Goal: Transaction & Acquisition: Purchase product/service

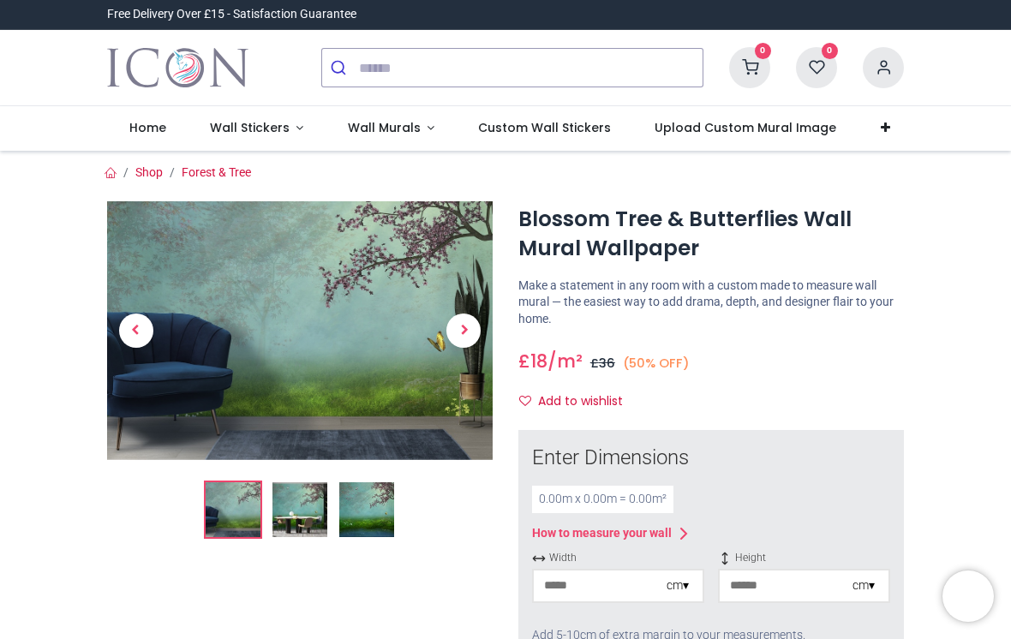
click at [392, 126] on span "Wall Murals" at bounding box center [384, 127] width 73 height 17
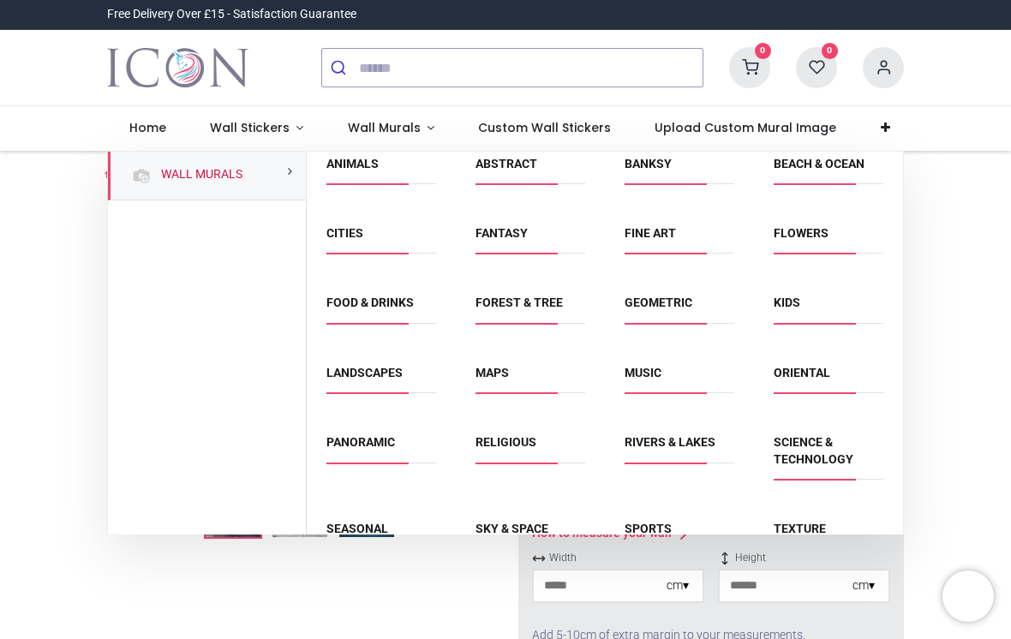
scroll to position [20, 0]
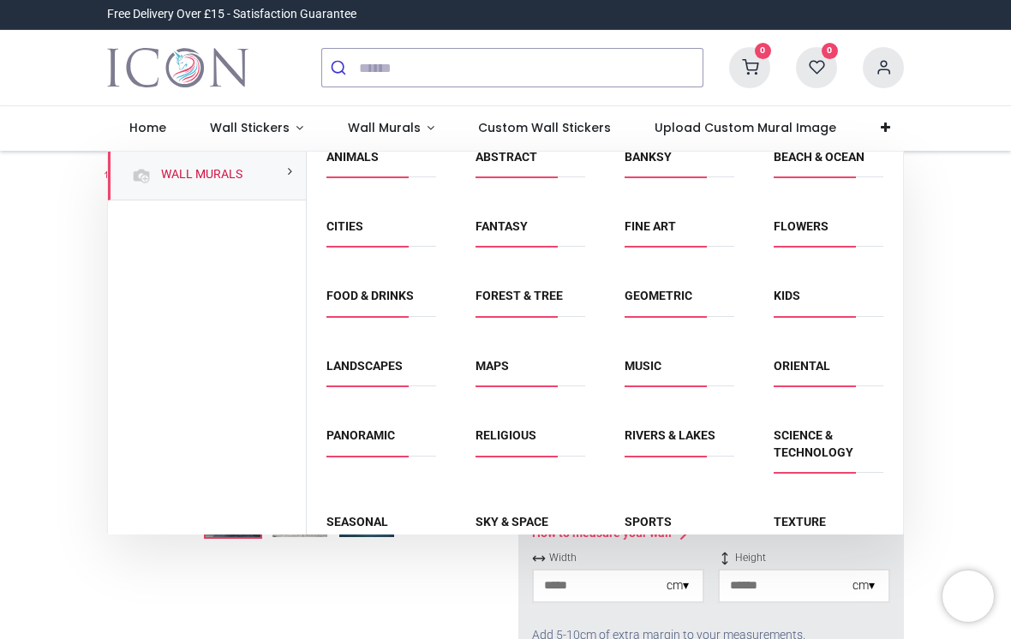
click at [383, 360] on link "Landscapes" at bounding box center [364, 366] width 76 height 14
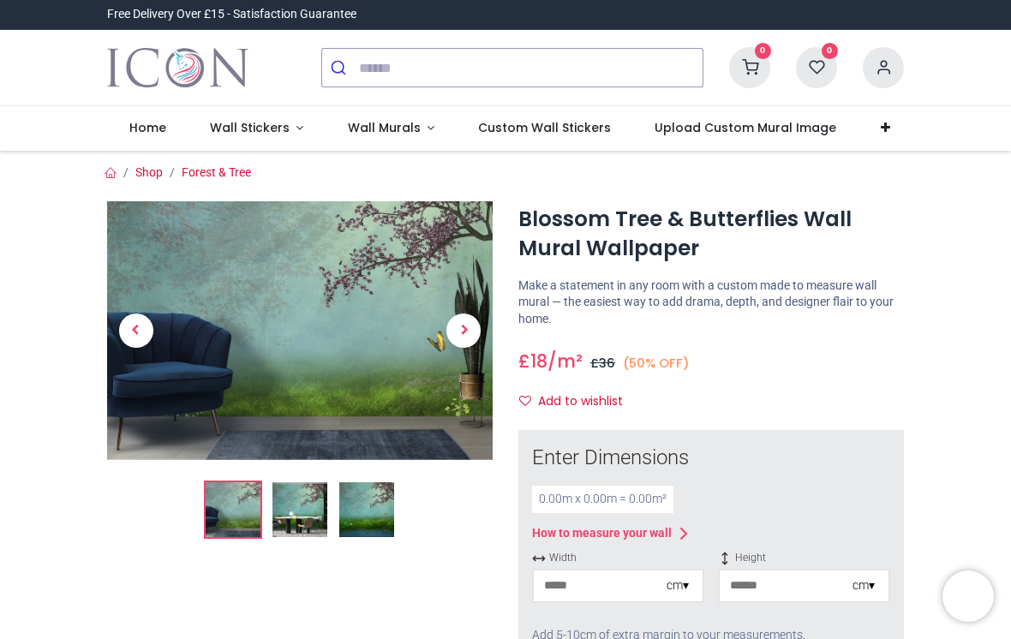
click at [414, 124] on span "Wall Murals" at bounding box center [386, 127] width 76 height 17
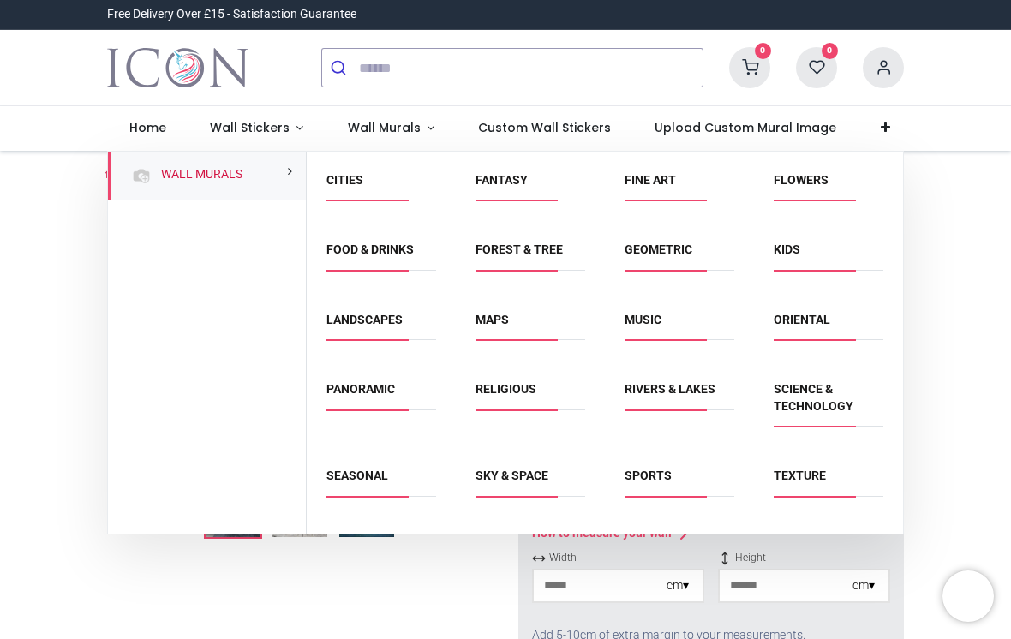
scroll to position [64, 0]
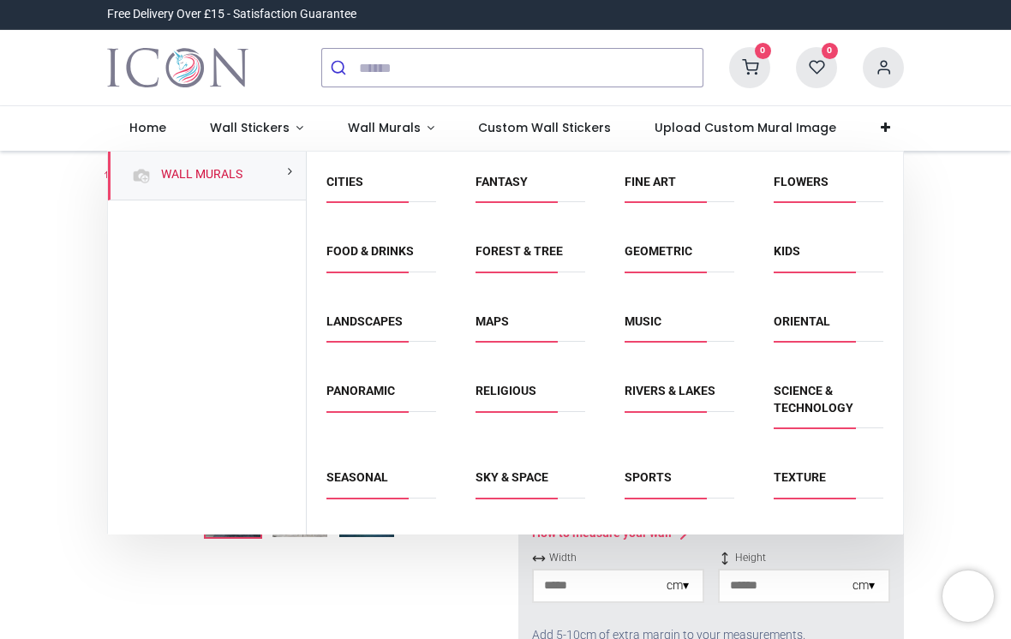
click at [368, 396] on link "Panoramic" at bounding box center [360, 391] width 69 height 14
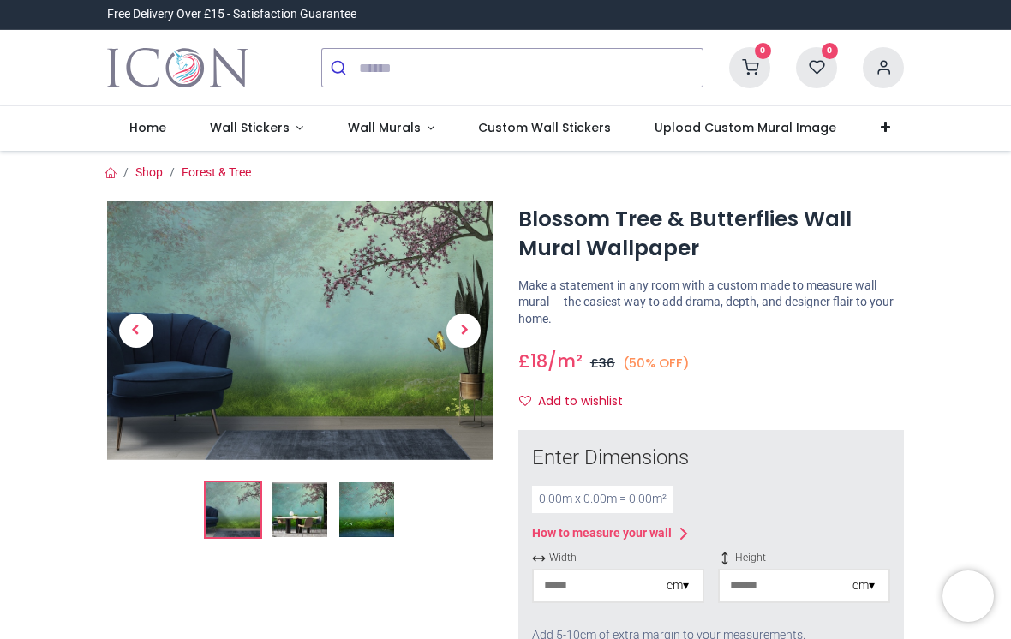
click at [403, 124] on span "Wall Murals" at bounding box center [384, 127] width 73 height 17
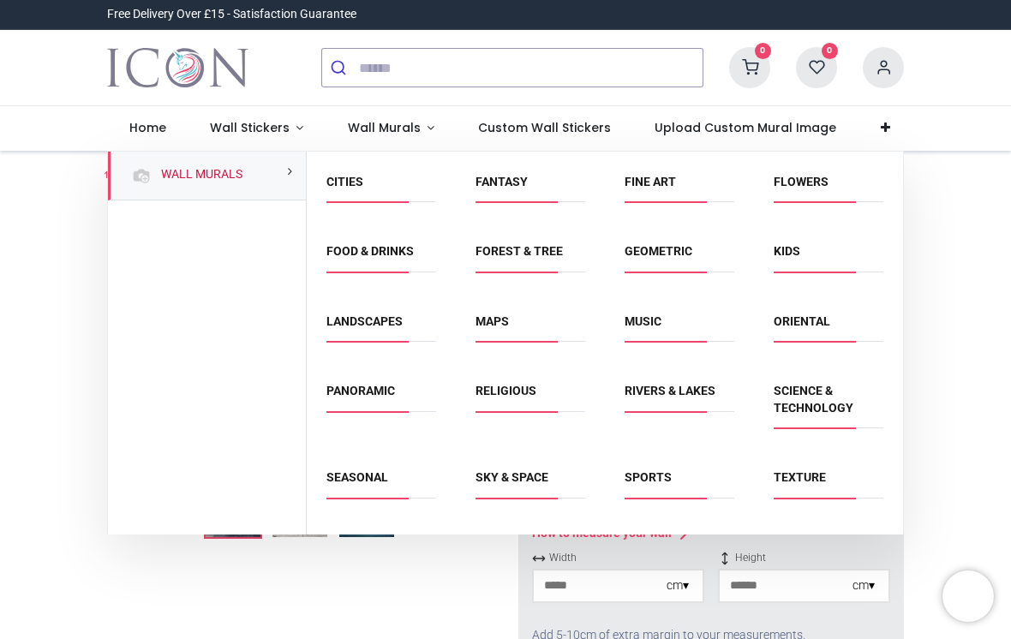
click at [546, 127] on span "Custom Wall Stickers" at bounding box center [544, 127] width 133 height 17
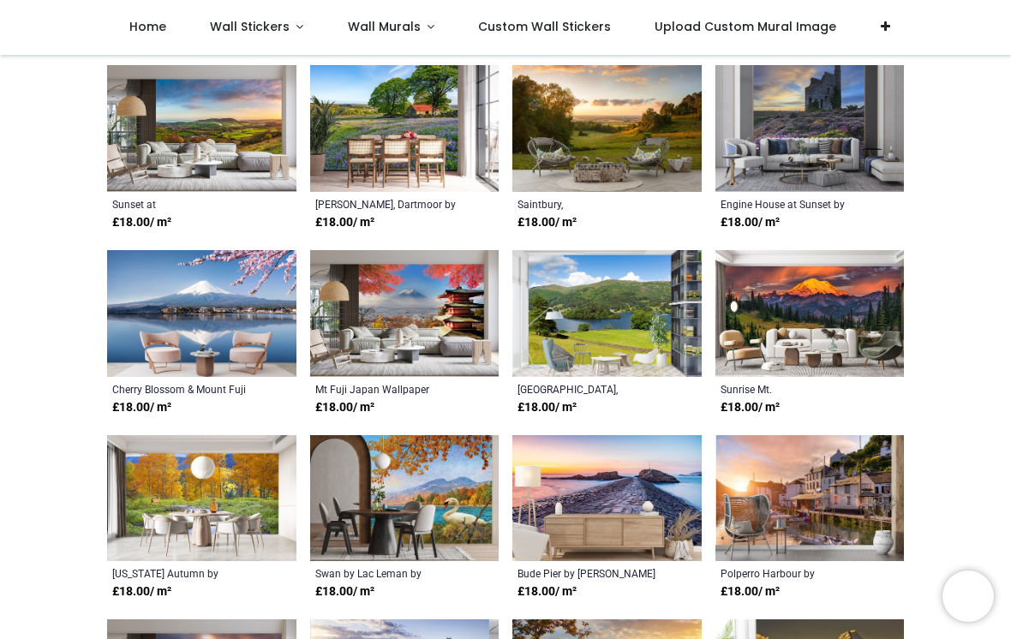
scroll to position [514, 0]
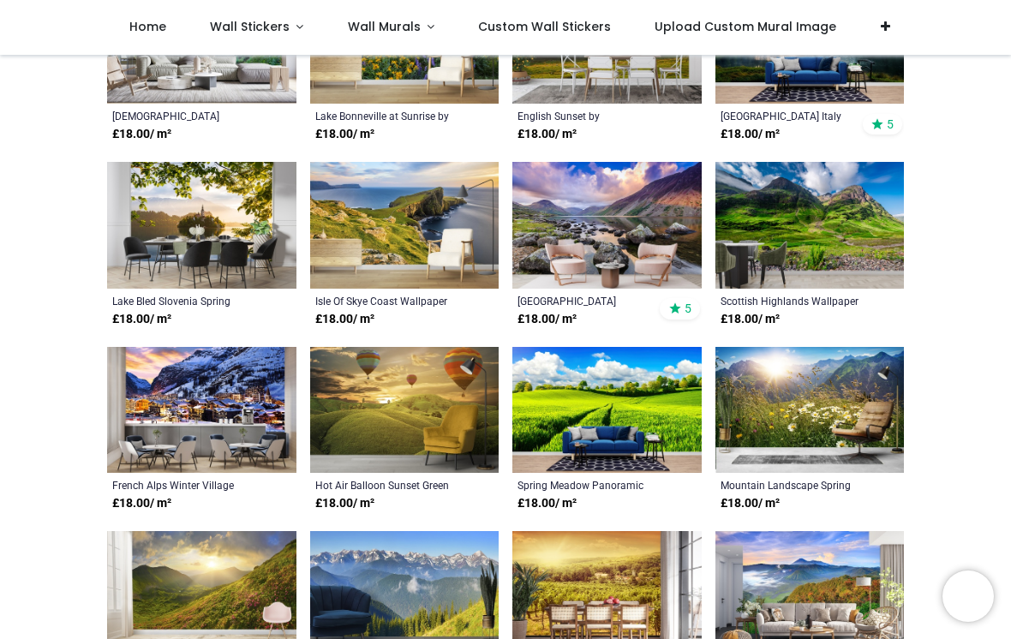
scroll to position [1895, 0]
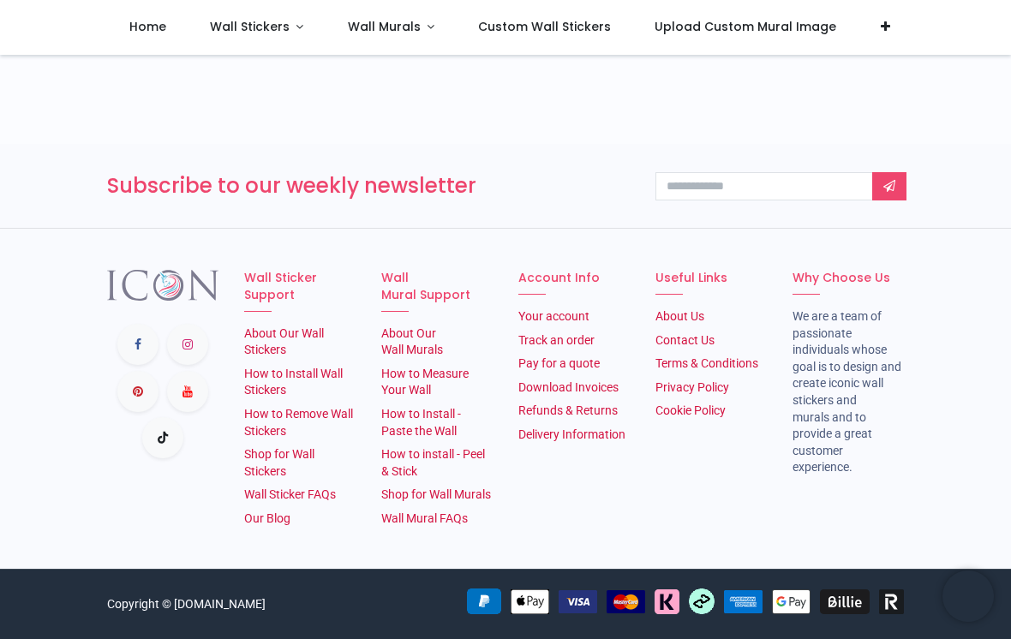
scroll to position [3299, 0]
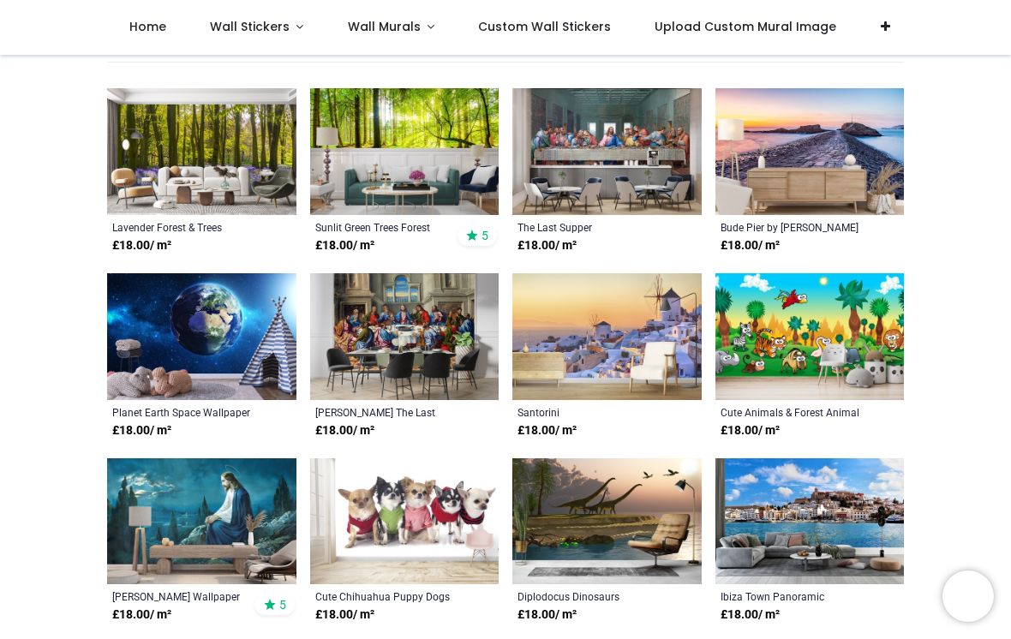
scroll to position [337, 0]
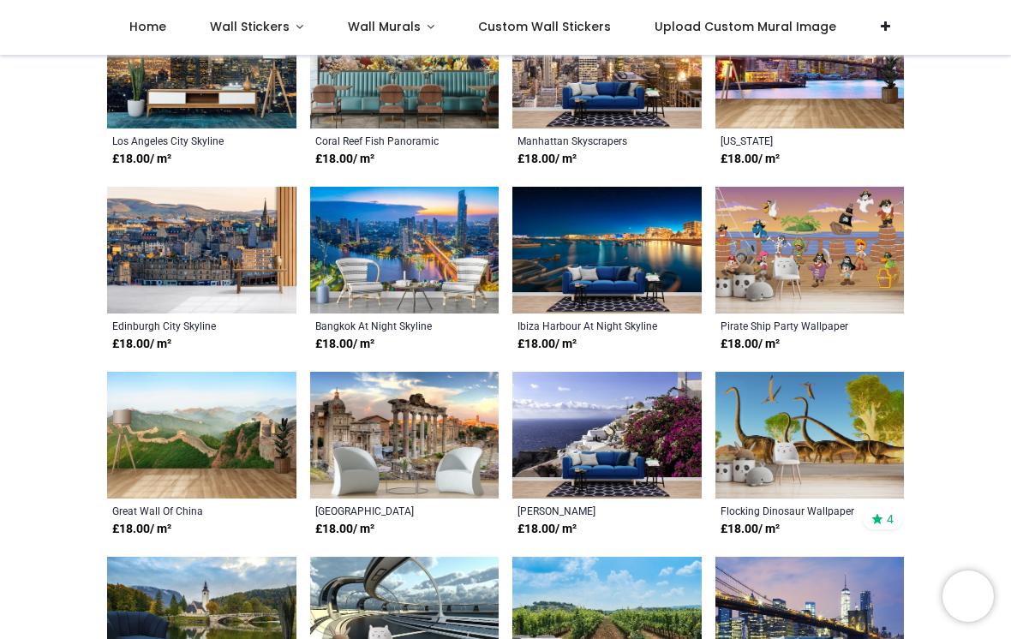
scroll to position [1345, 0]
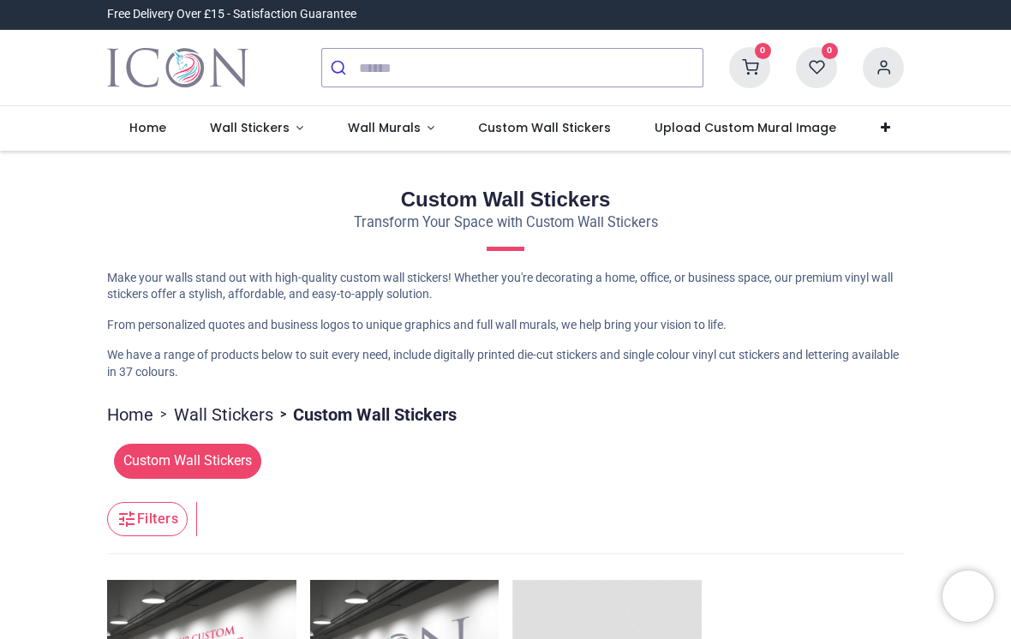
click at [387, 128] on span "Wall Murals" at bounding box center [384, 127] width 73 height 17
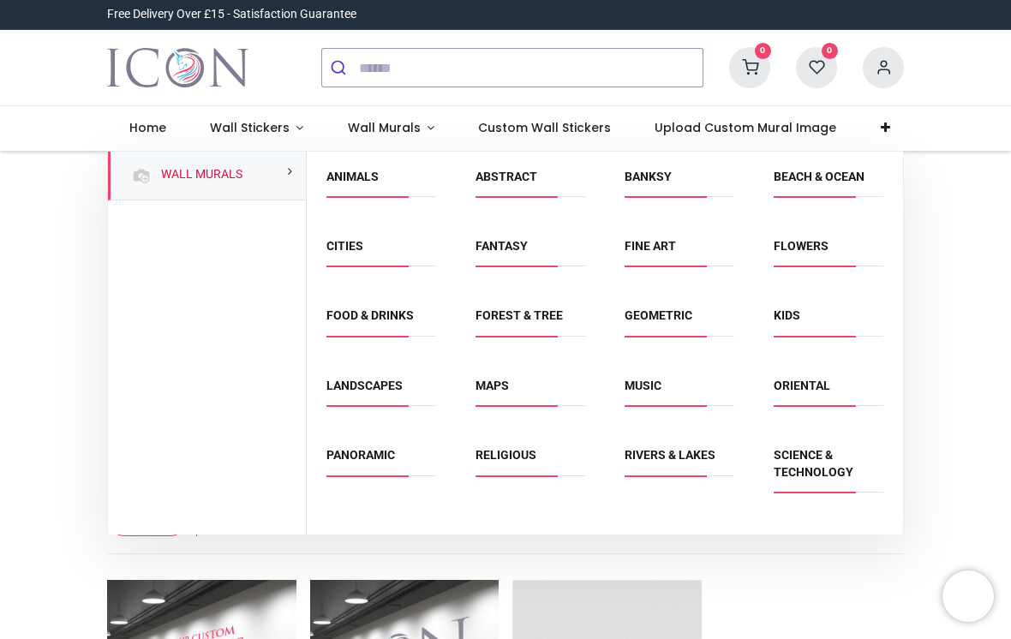
click at [533, 317] on link "Forest & Tree" at bounding box center [518, 315] width 87 height 14
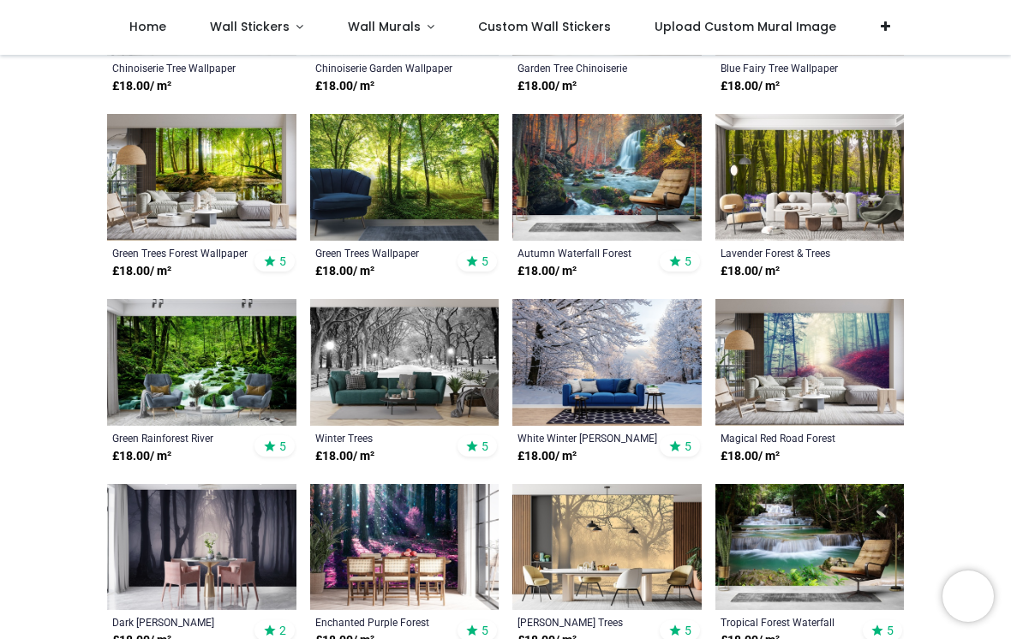
scroll to position [465, 0]
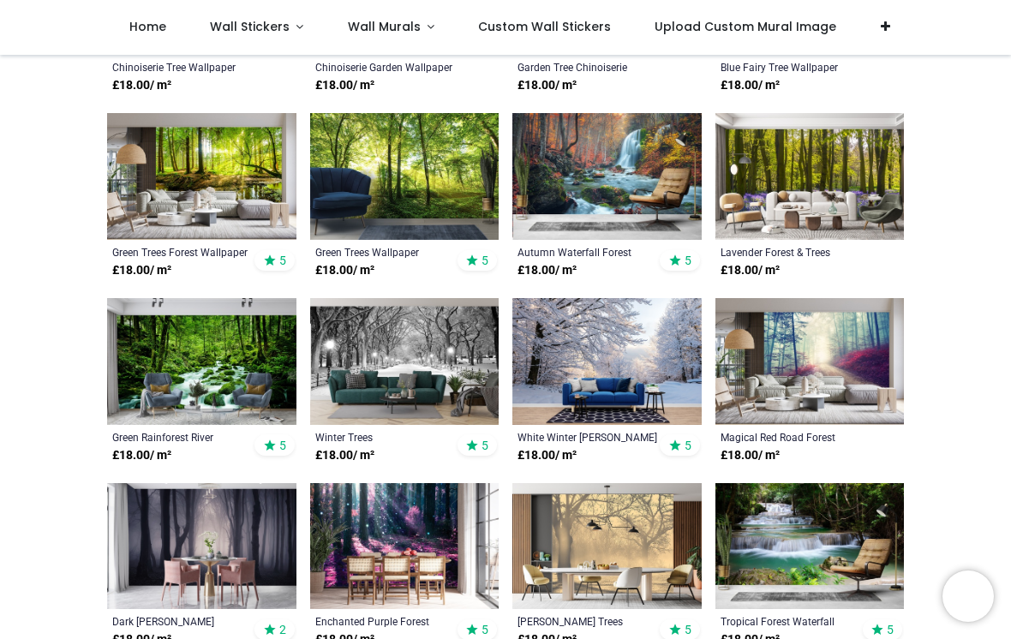
click at [661, 521] on img at bounding box center [606, 546] width 189 height 127
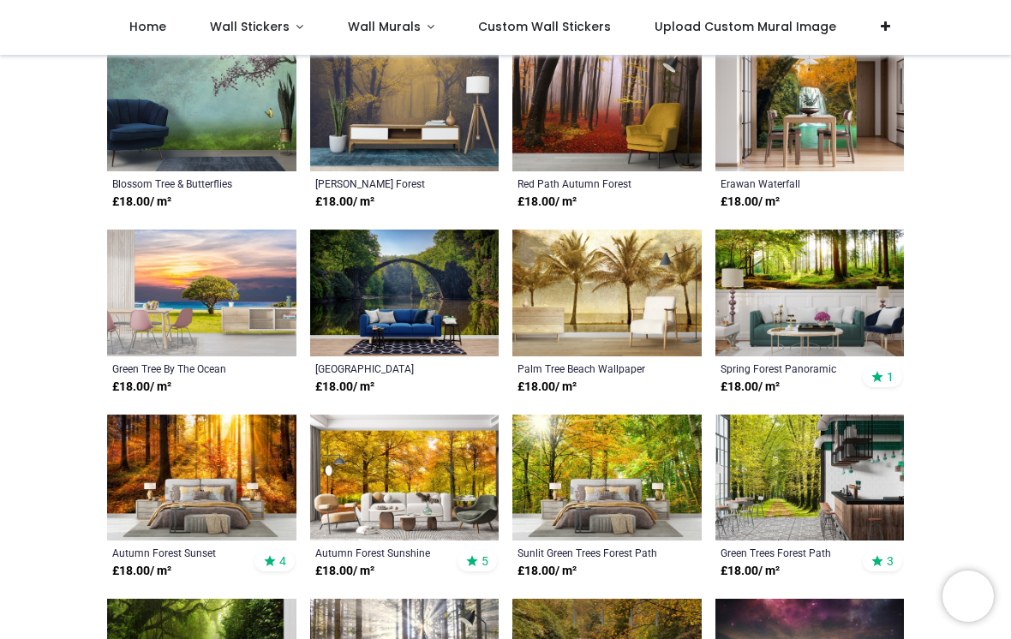
scroll to position [3673, 0]
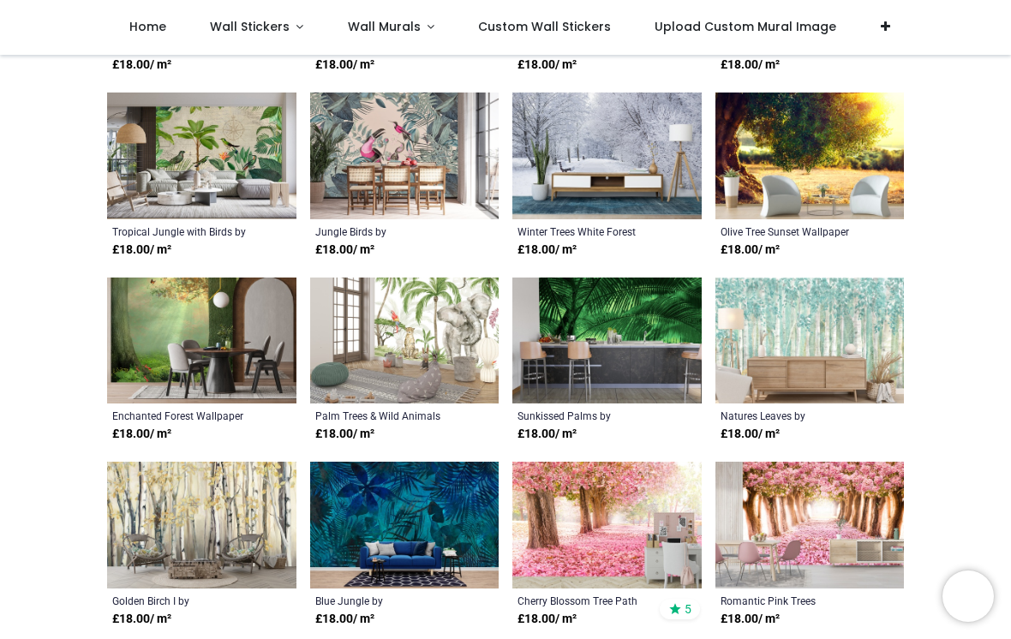
scroll to position [2517, 0]
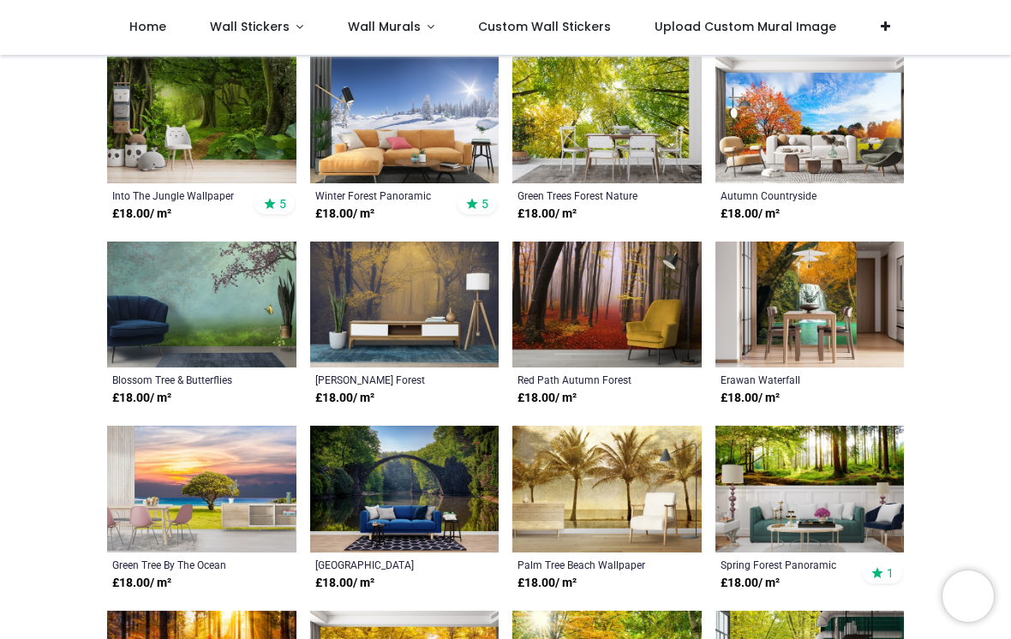
scroll to position [2232, 0]
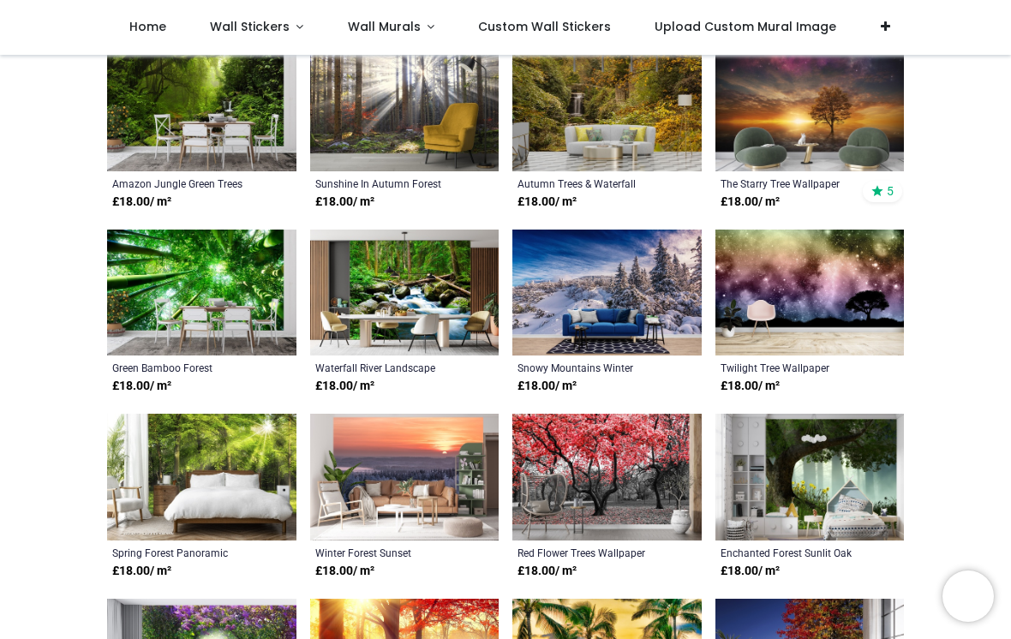
scroll to position [2983, 0]
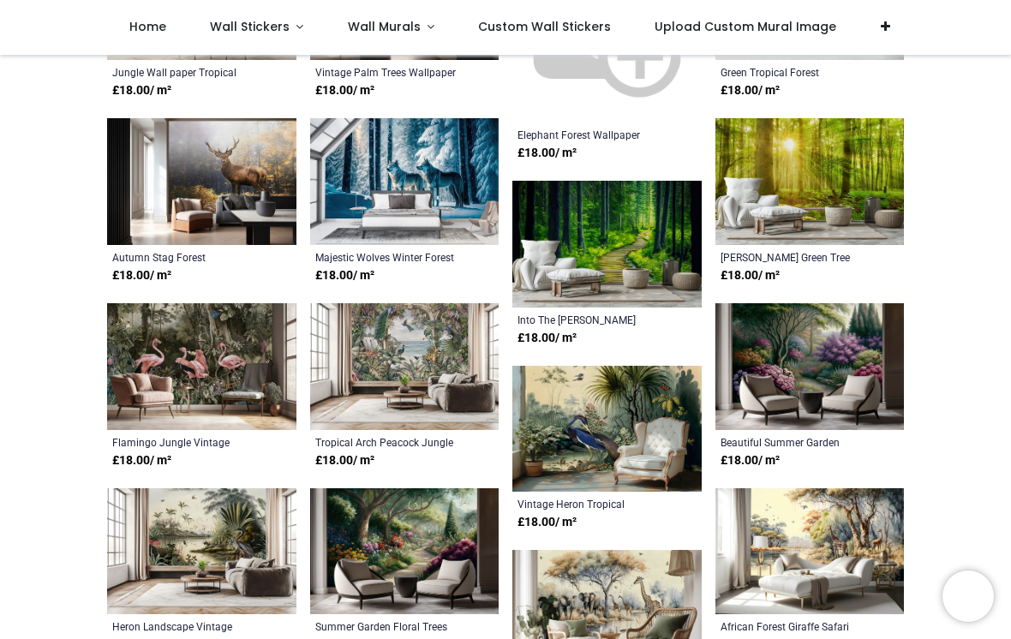
scroll to position [4017, 0]
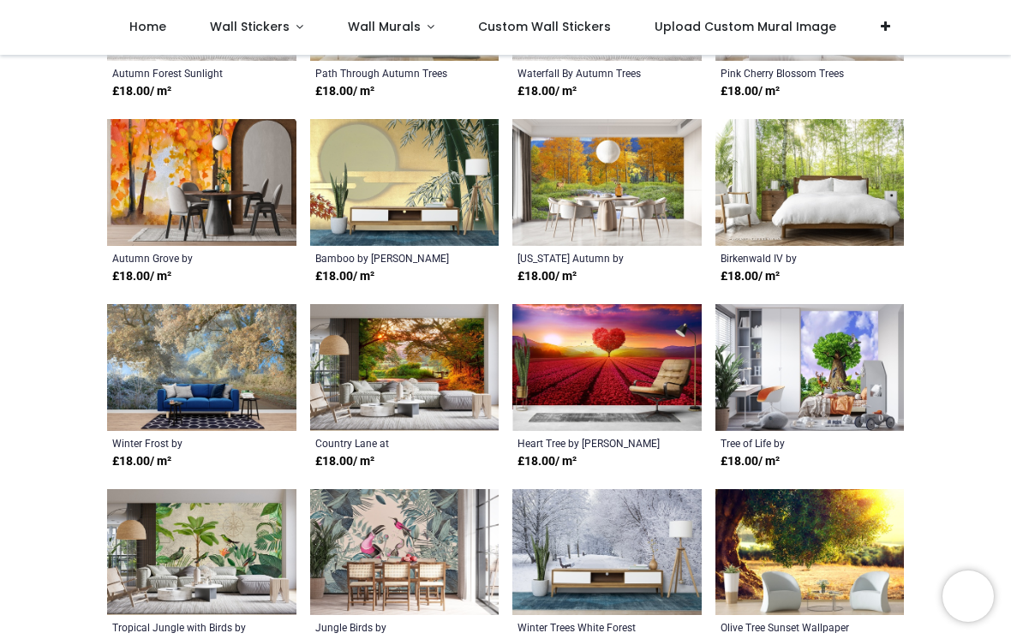
scroll to position [876, 0]
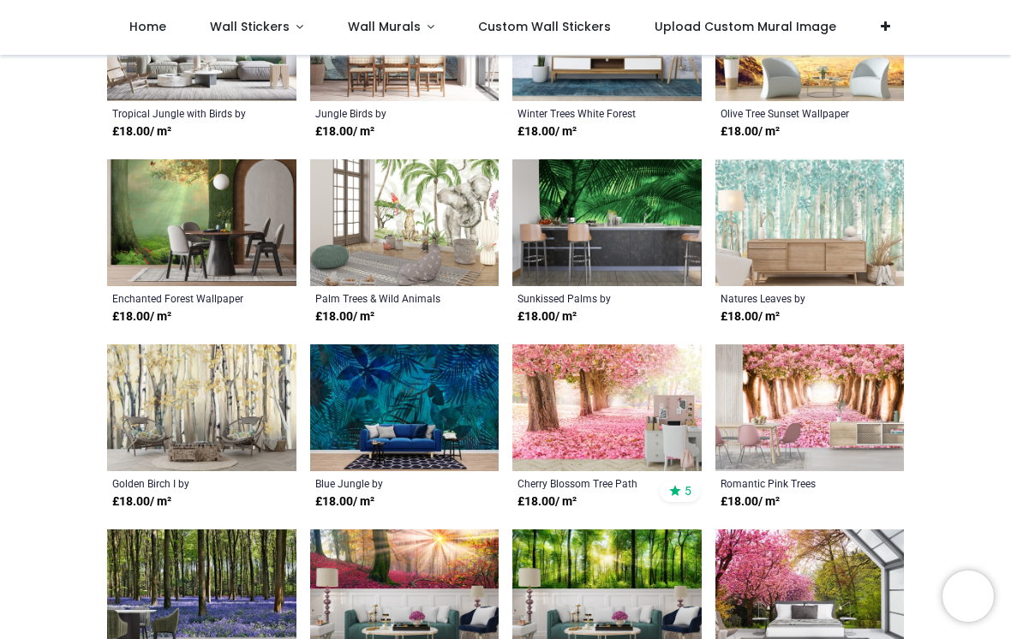
scroll to position [1393, 0]
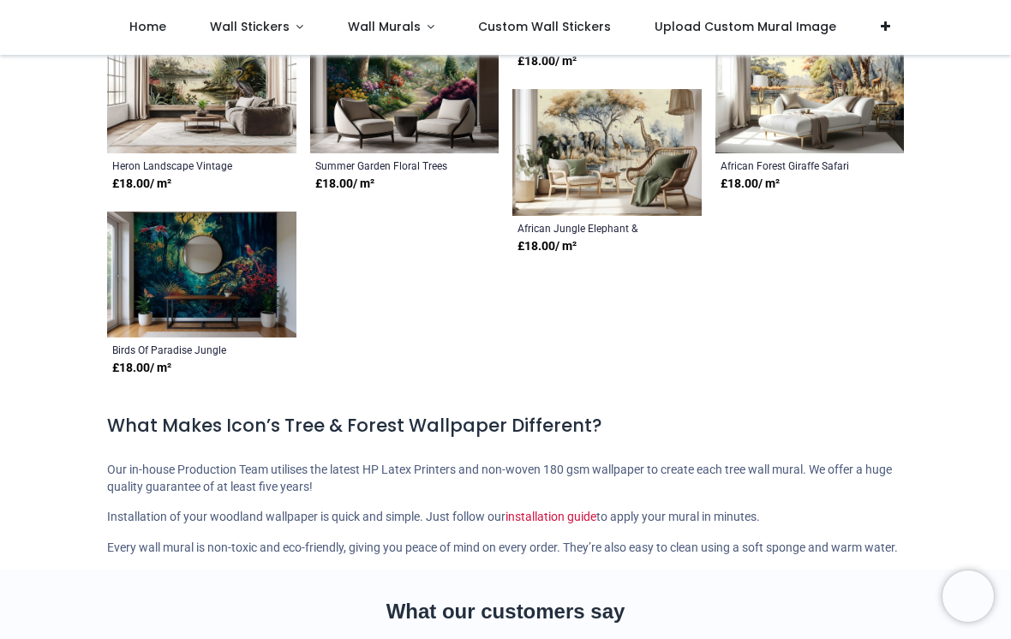
scroll to position [4479, 0]
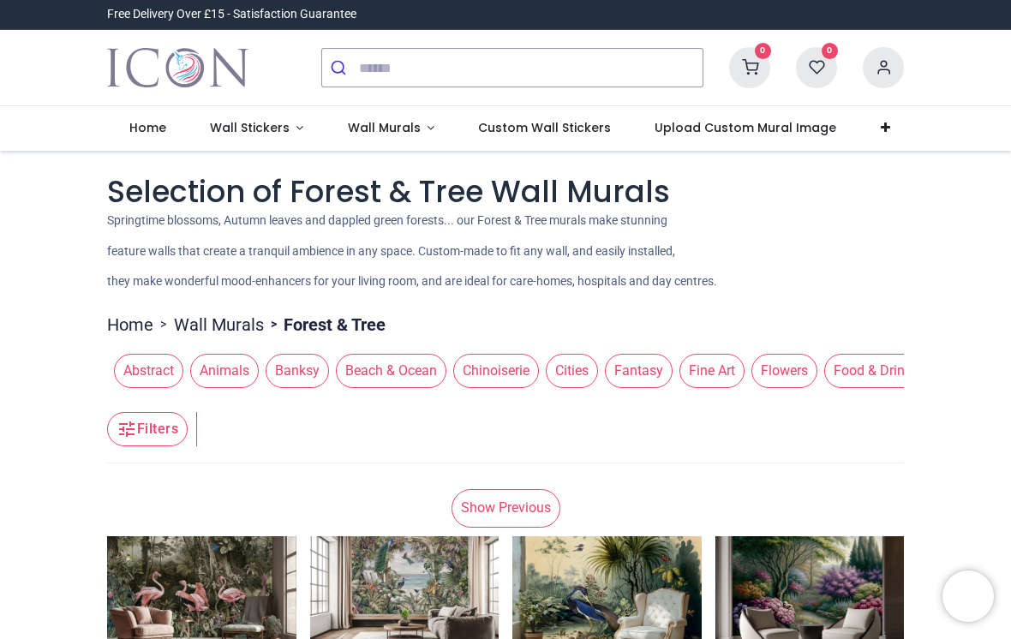
click at [383, 369] on span "Beach & Ocean" at bounding box center [391, 371] width 110 height 34
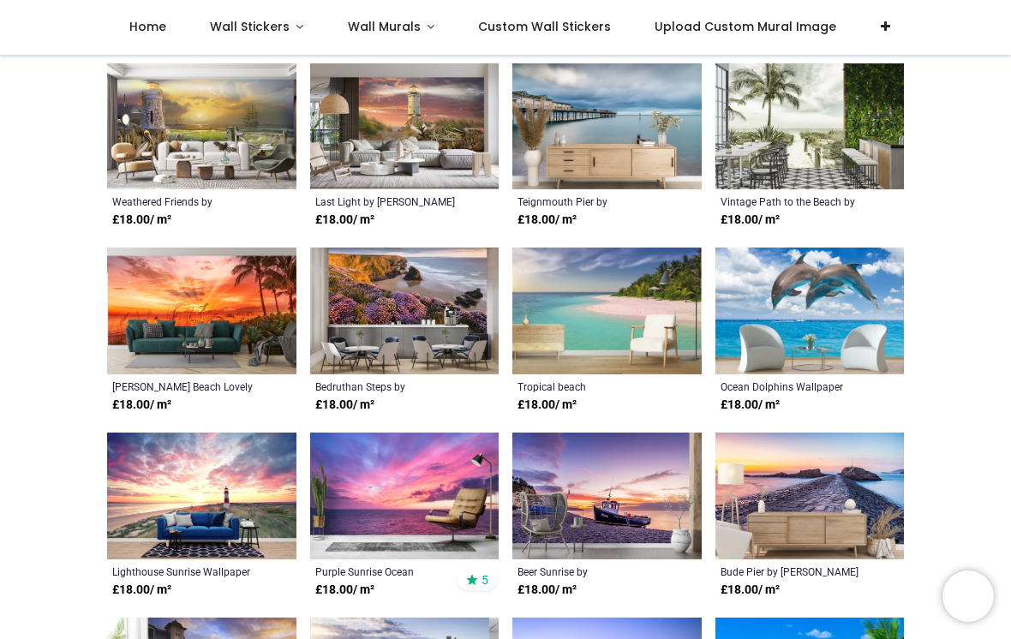
scroll to position [904, 0]
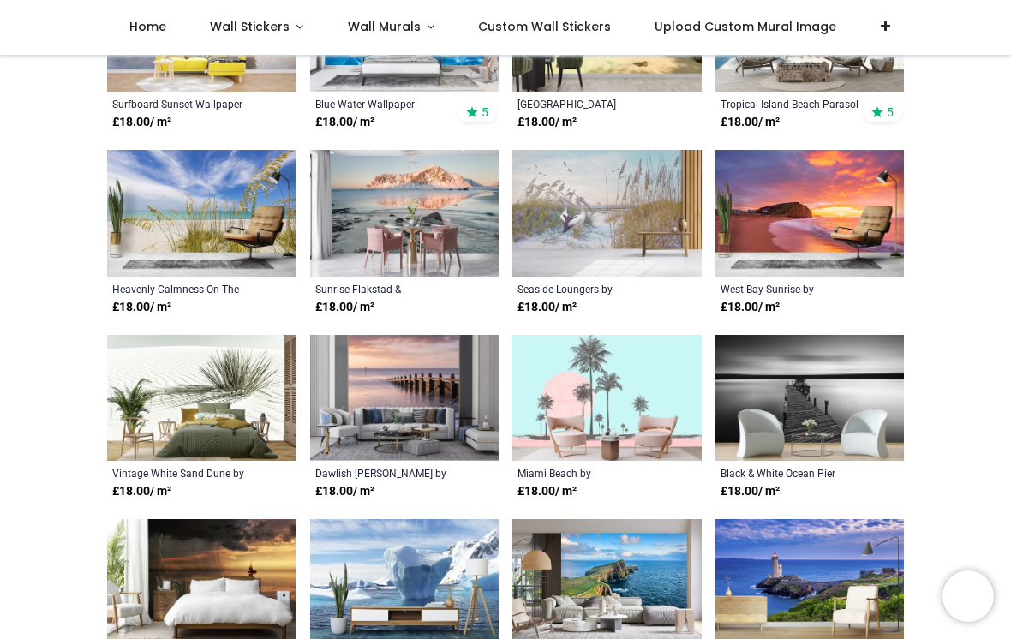
scroll to position [1910, 0]
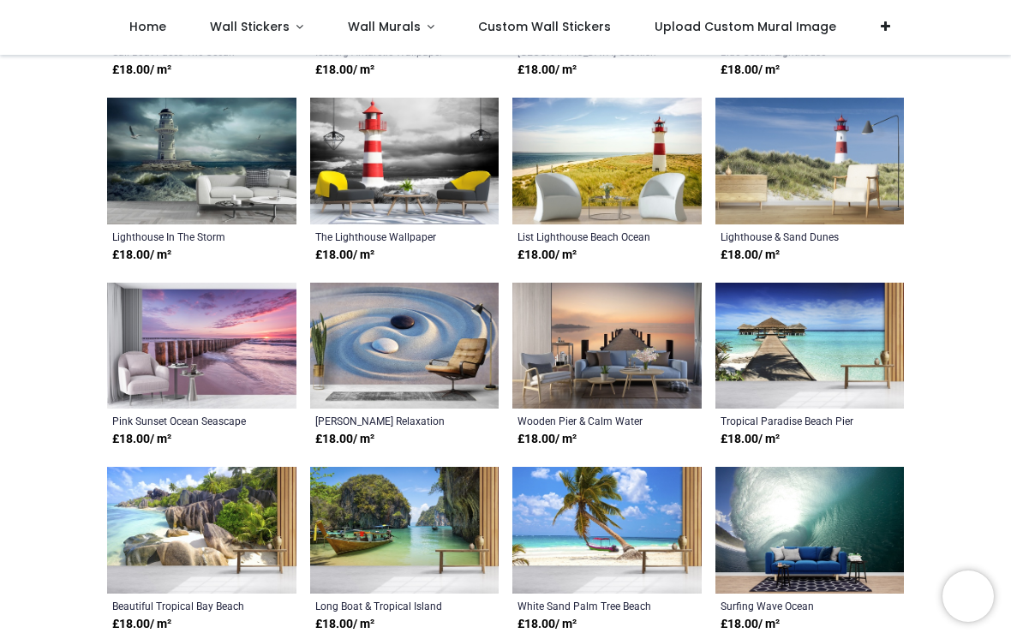
scroll to position [2515, 0]
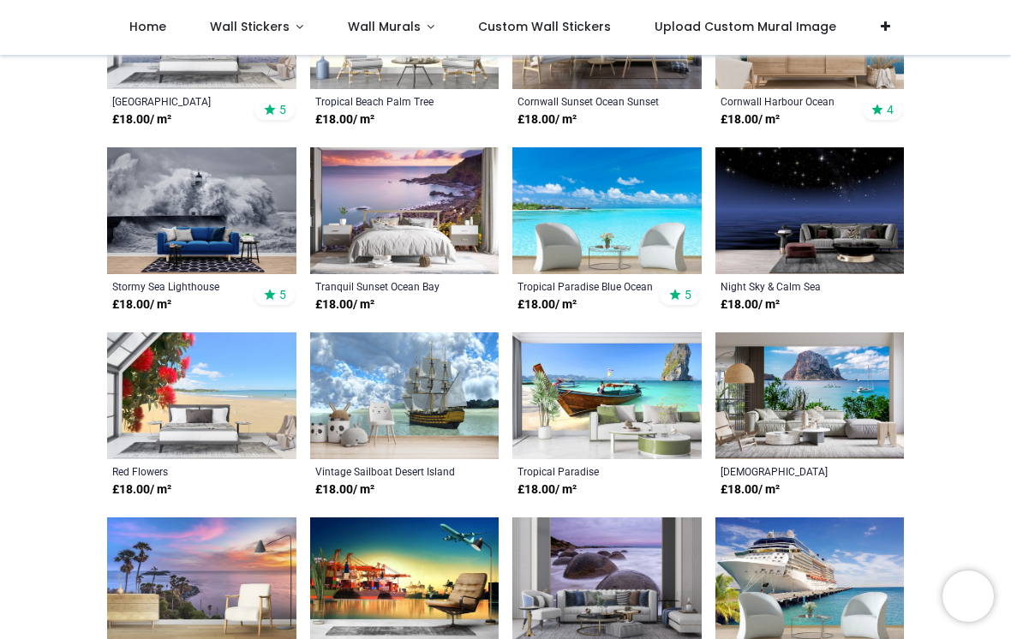
scroll to position [4865, 0]
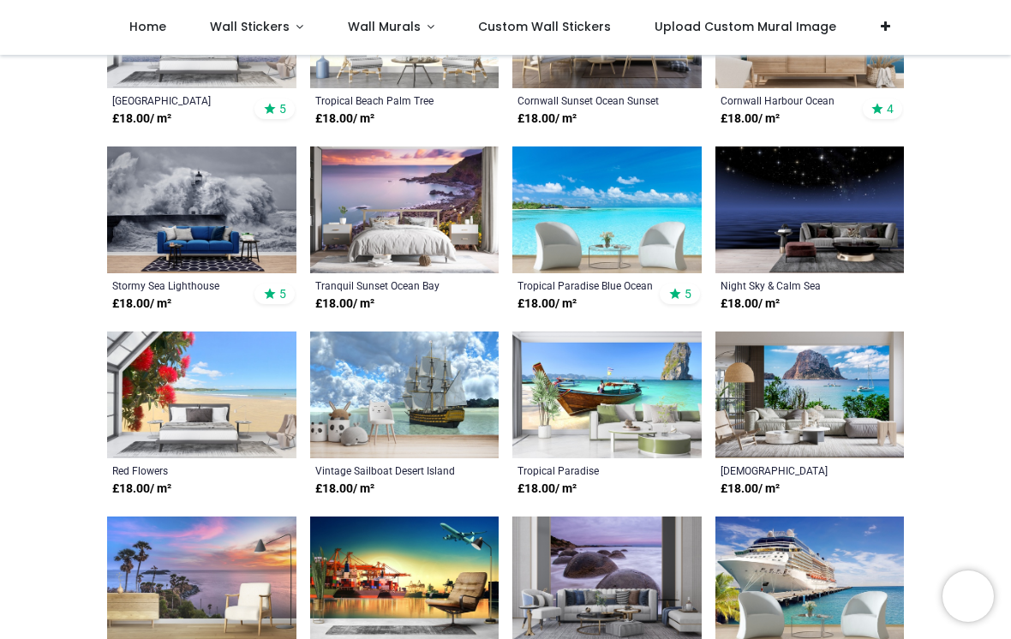
click at [229, 384] on img at bounding box center [201, 394] width 189 height 127
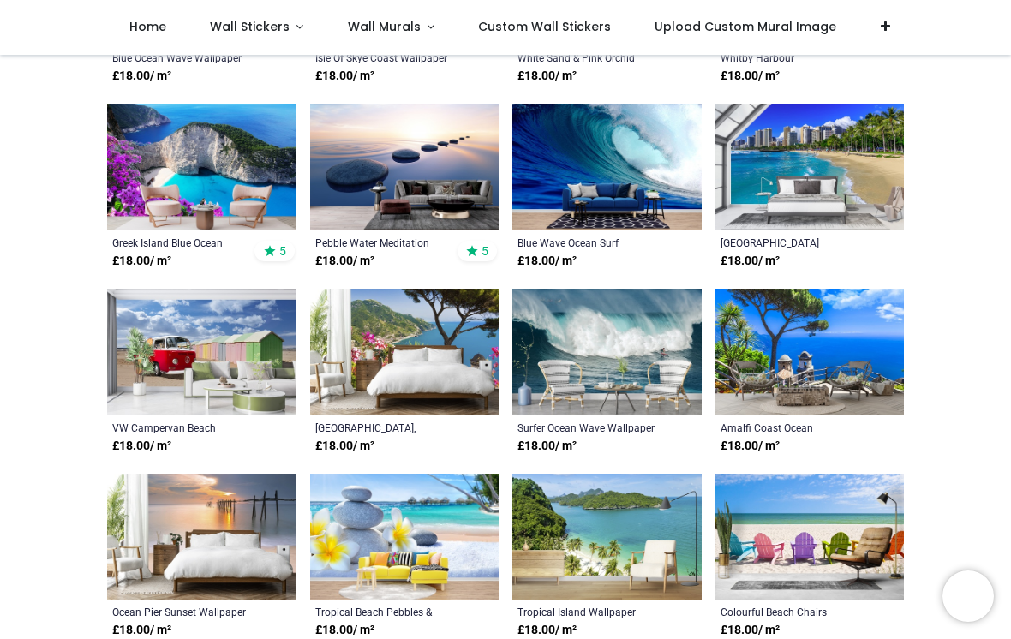
scroll to position [3614, 0]
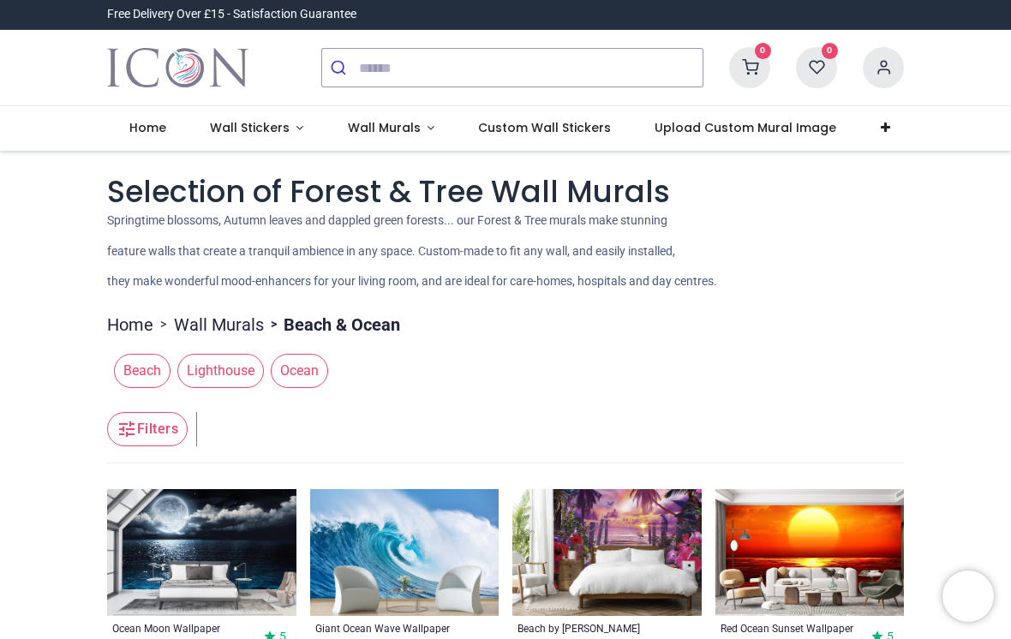
click at [304, 126] on link "Wall Stickers" at bounding box center [257, 128] width 138 height 45
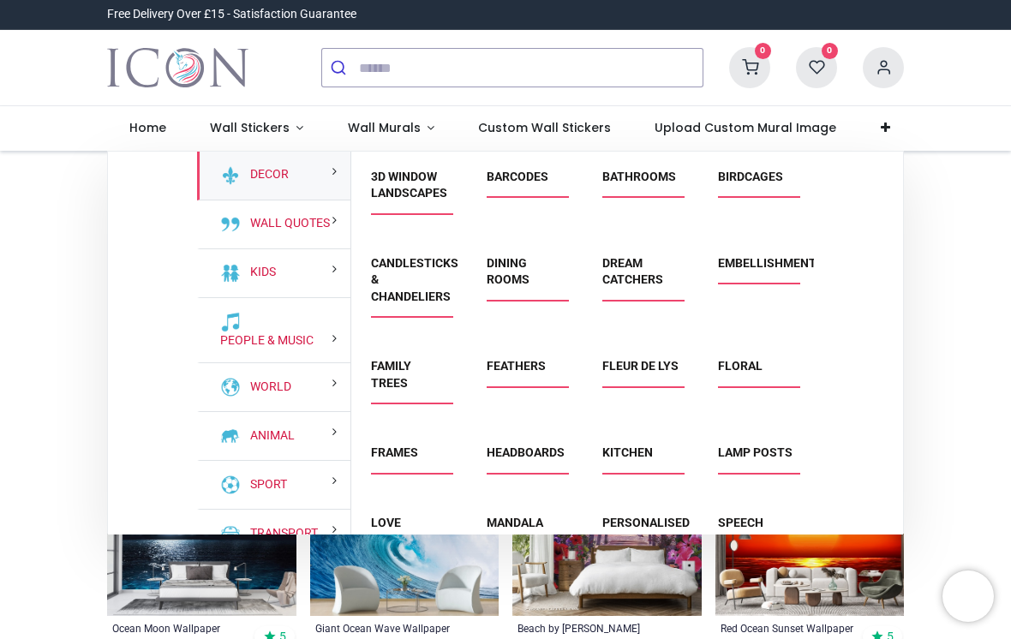
click at [427, 121] on link "Wall Murals" at bounding box center [390, 128] width 131 height 45
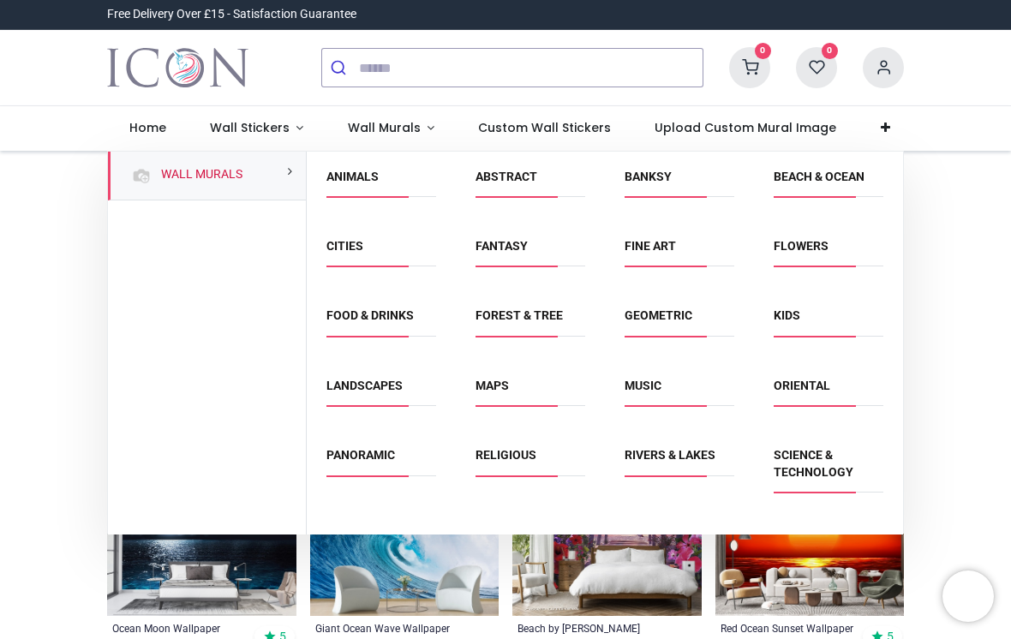
click at [810, 244] on link "Flowers" at bounding box center [800, 246] width 55 height 14
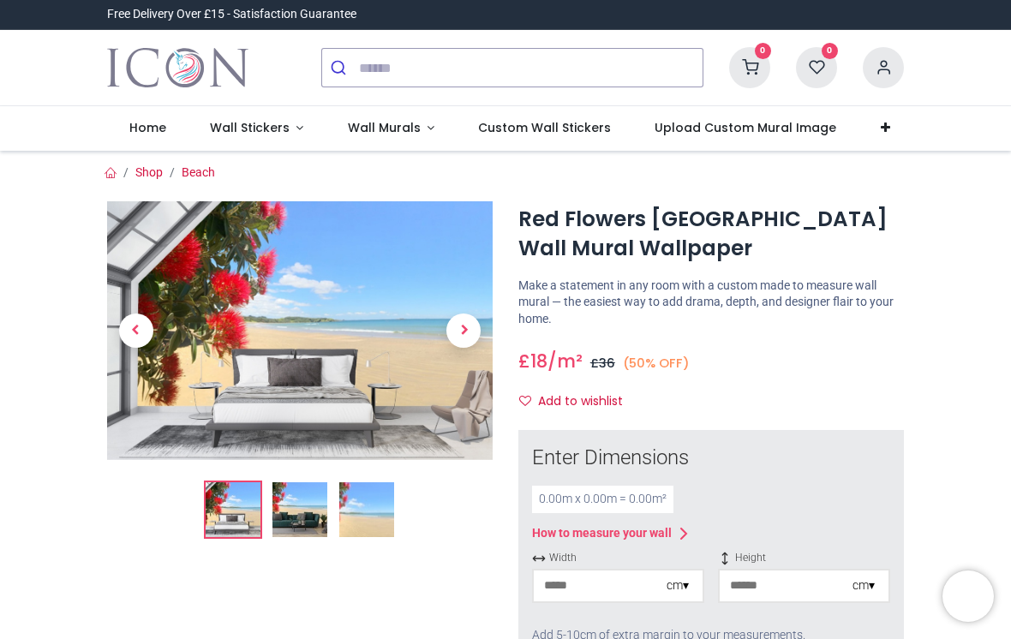
click at [633, 623] on div "Add 5-10cm of extra margin to your measurements." at bounding box center [711, 636] width 358 height 38
click at [614, 582] on input "number" at bounding box center [600, 585] width 133 height 31
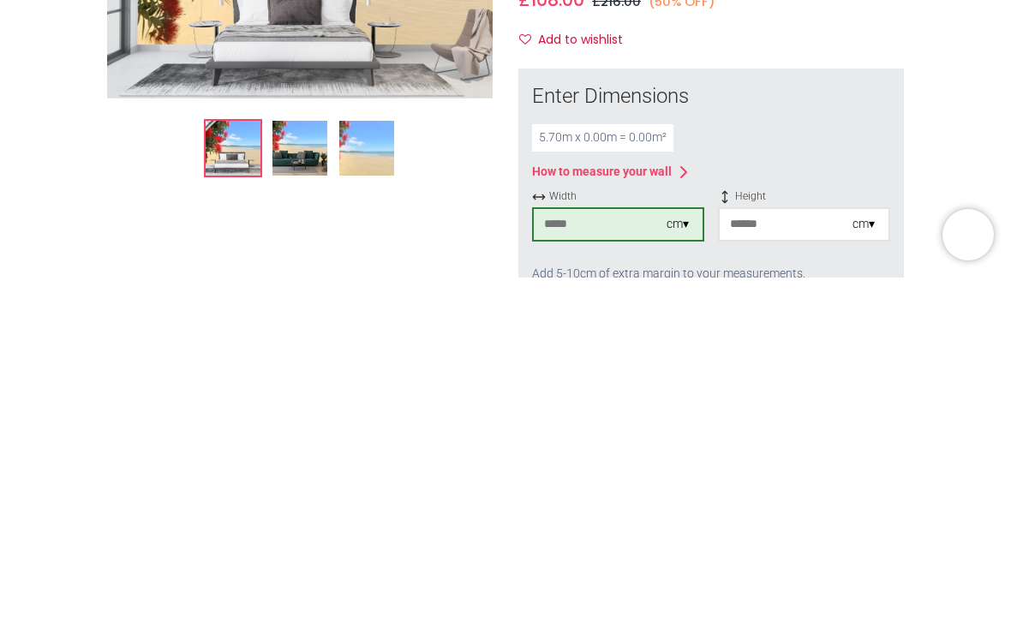
type input "***"
click at [801, 570] on input "number" at bounding box center [785, 585] width 133 height 31
type input "*"
type input "***"
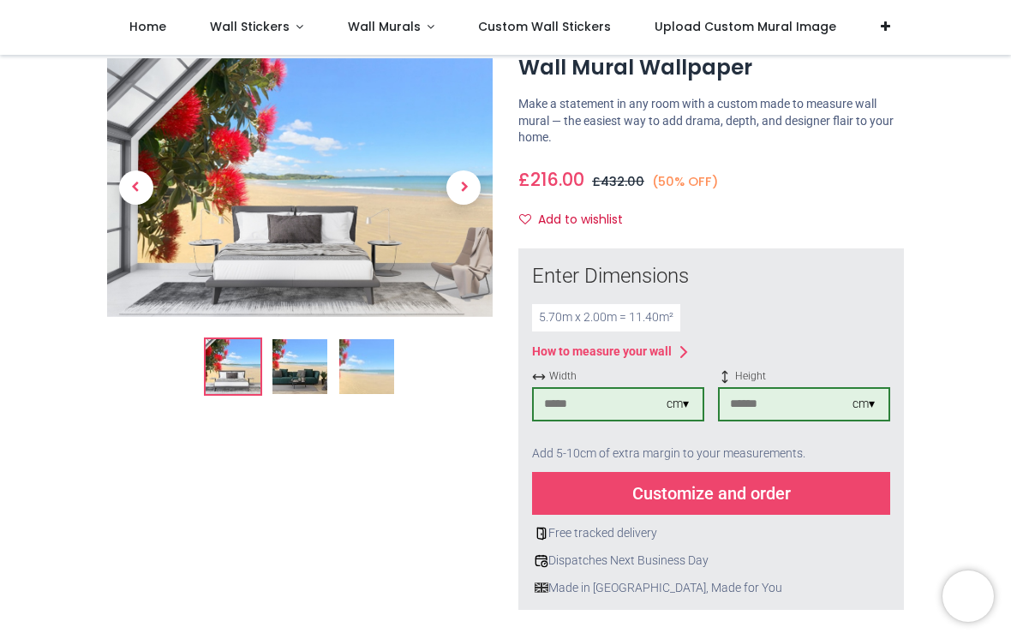
scroll to position [91, 0]
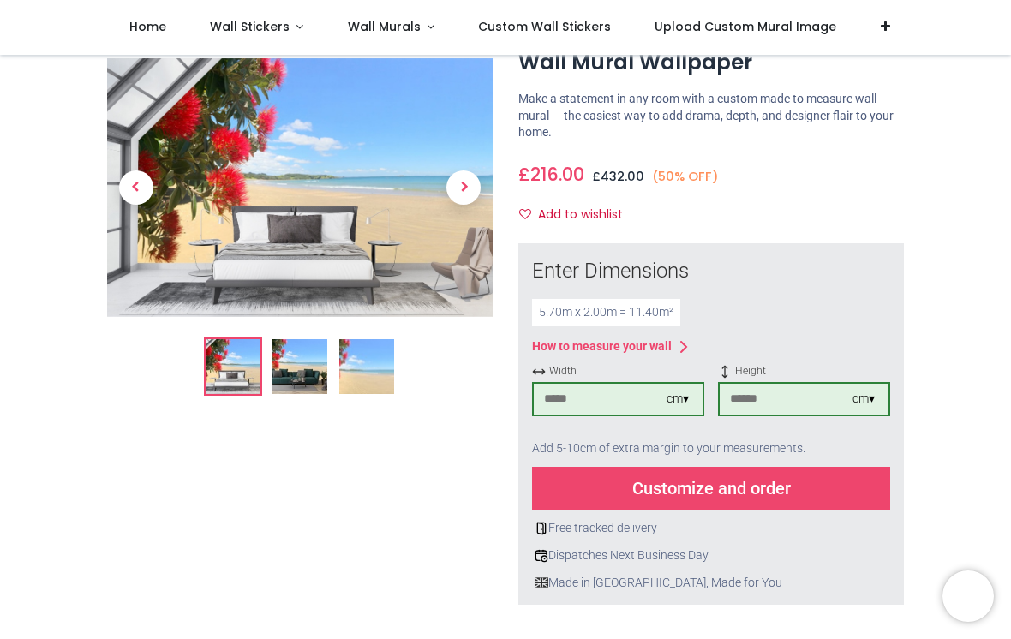
click at [756, 486] on div "Customize and order" at bounding box center [711, 488] width 358 height 43
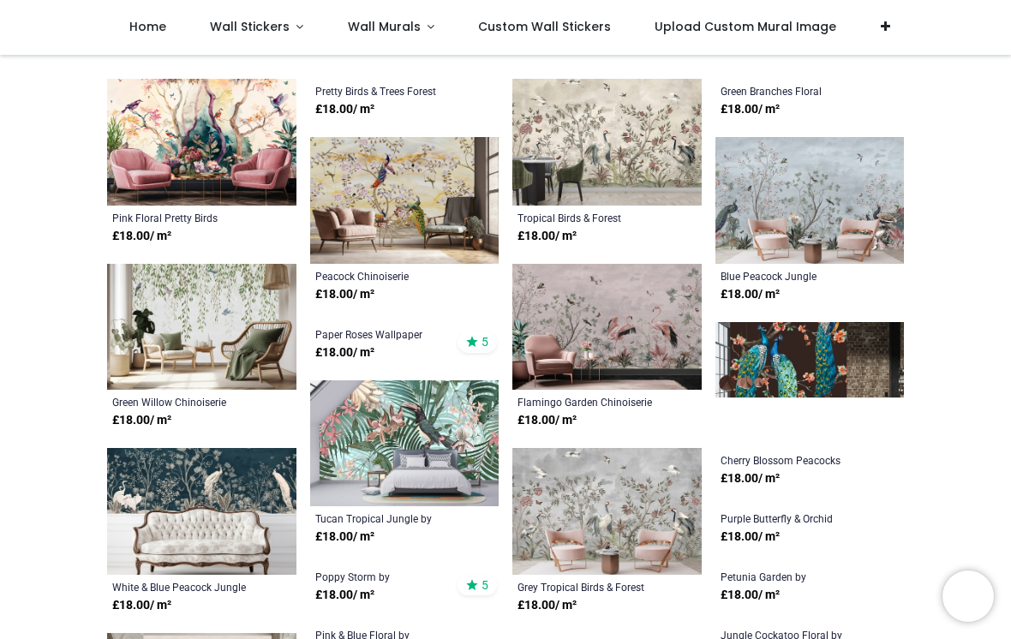
scroll to position [377, 0]
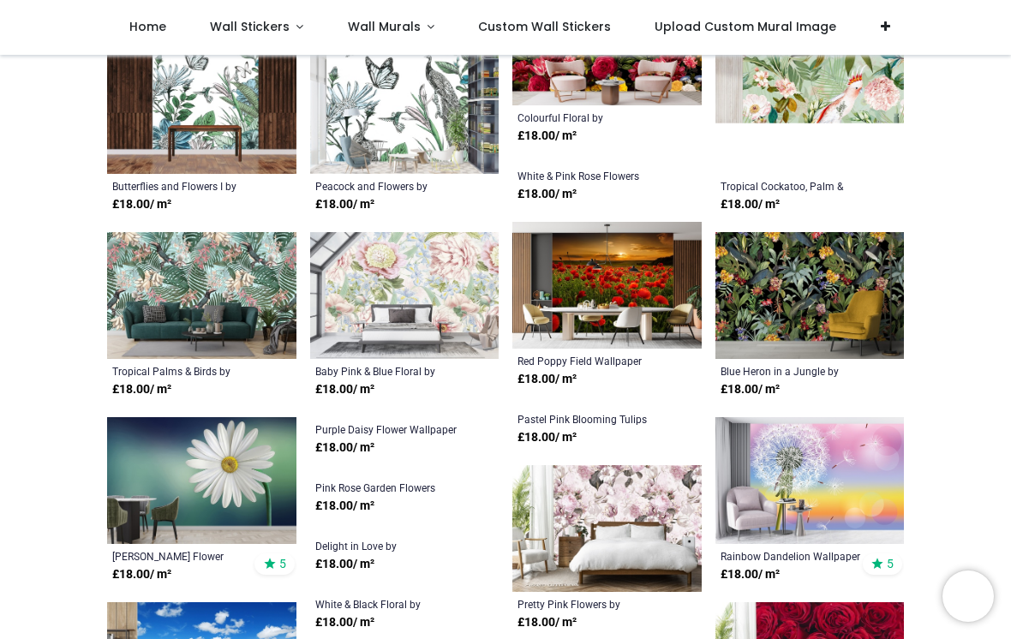
scroll to position [1885, 0]
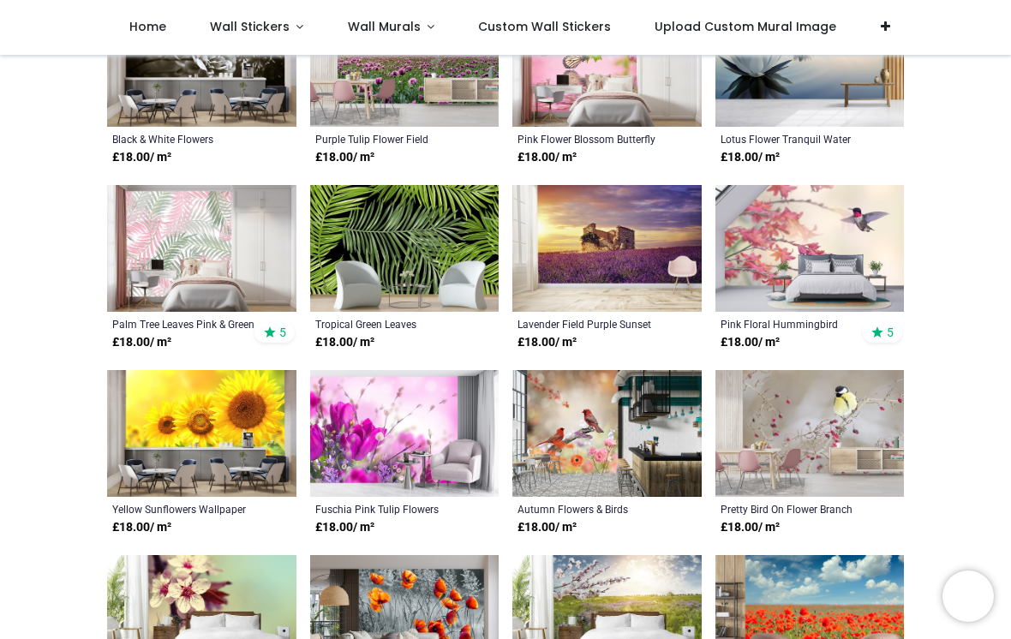
scroll to position [3041, 0]
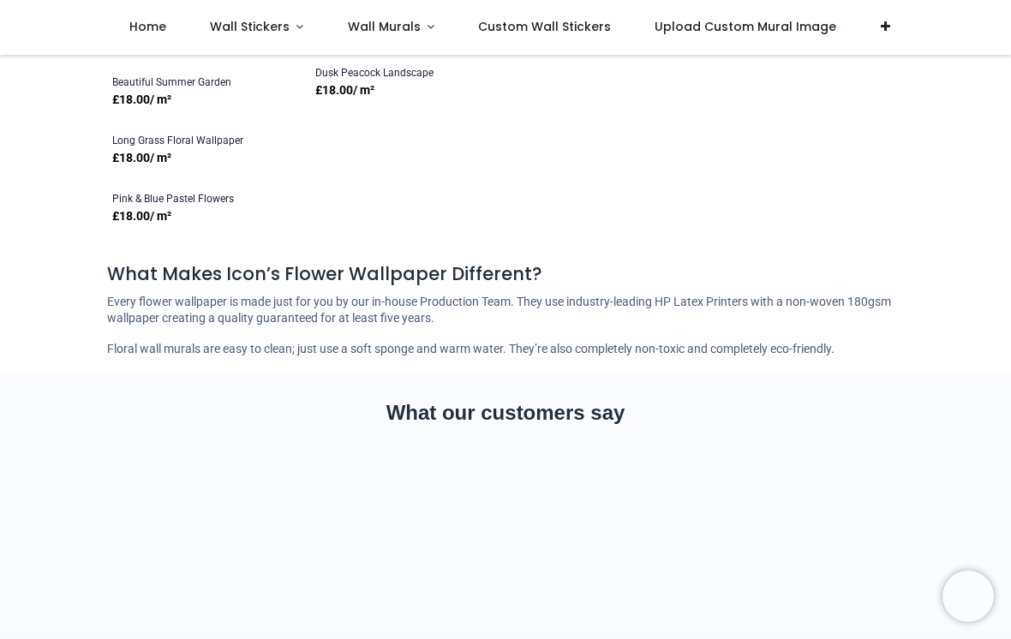
scroll to position [5916, 0]
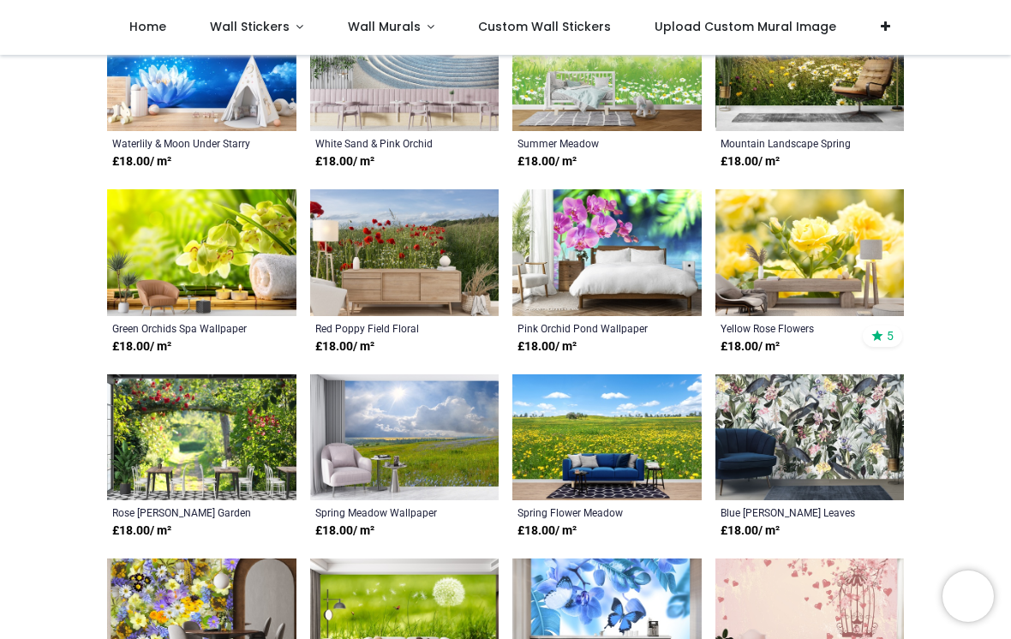
scroll to position [3959, 0]
